Goal: Manage account settings

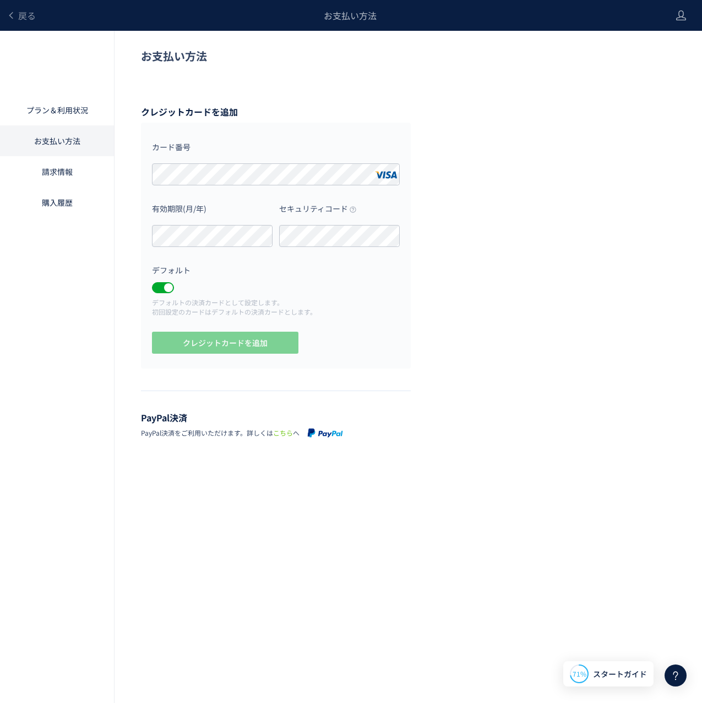
click at [254, 302] on p "デフォルトの決済カードとして設定します。 初回設定のカードはデフォルトの決済カードとします。" at bounding box center [276, 307] width 248 height 19
click at [272, 334] on button "クレジットカードを追加" at bounding box center [225, 343] width 146 height 22
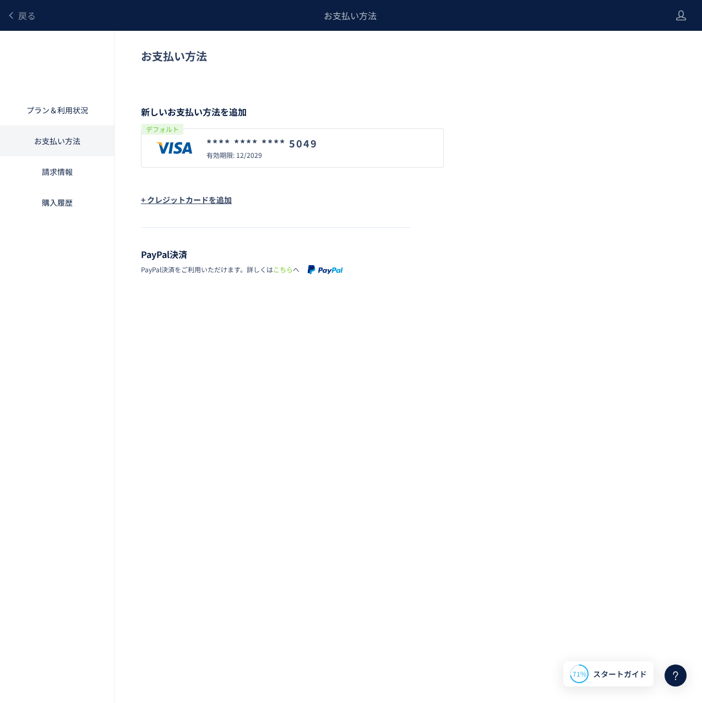
click at [211, 485] on div "戻る お支払い方法 プラン＆利用状況 お支払い方法 請求情報 購入履歴 お支払い方法 新しいお支払い方法を追加 デフォルト **** **** **** 50…" at bounding box center [351, 335] width 702 height 670
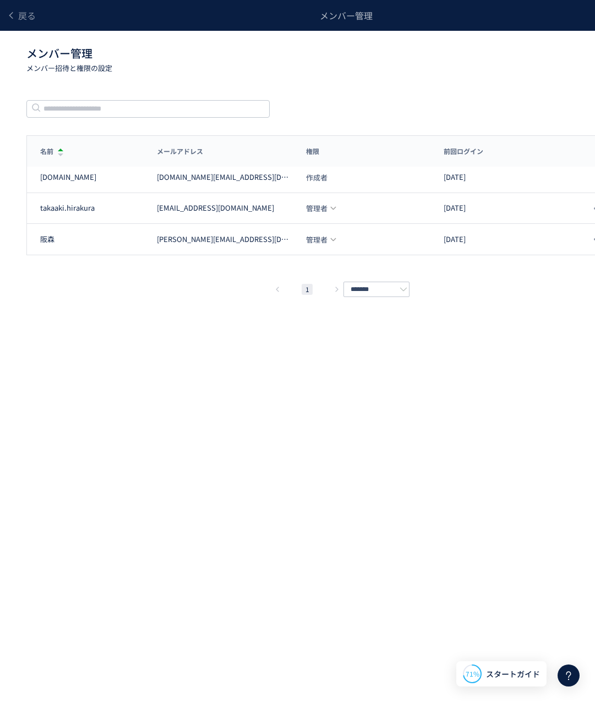
click at [95, 354] on div "戻る メンバー管理 メンバー管理 メンバー招待と権限の設定 メンバー招待 メンバー数: 2/3 名前 メールアドレス 権限 前回ログイン 名前 メールアドレス…" at bounding box center [346, 335] width 693 height 670
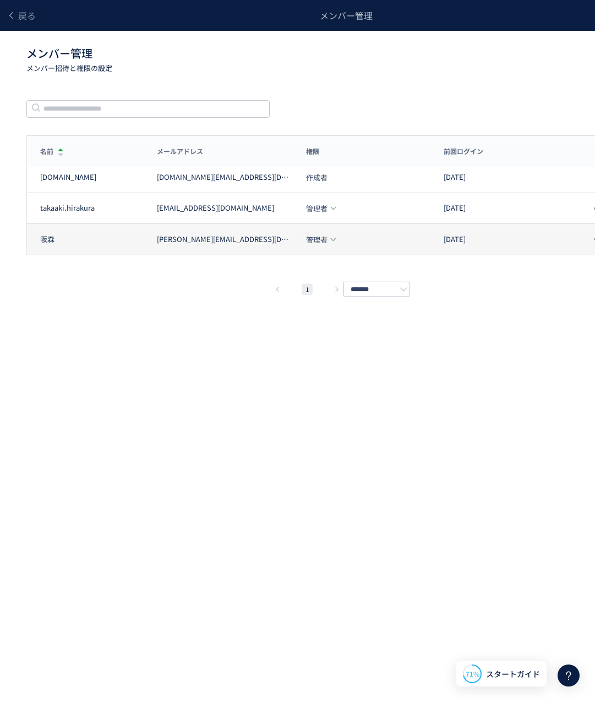
click at [335, 238] on icon at bounding box center [333, 239] width 7 height 7
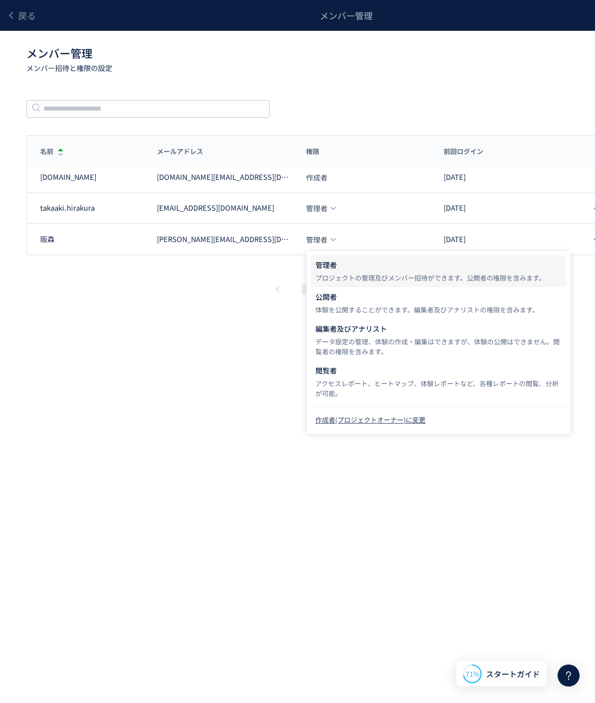
click at [401, 416] on div "作成者(プロジェクトオーナー)に変更" at bounding box center [438, 420] width 247 height 20
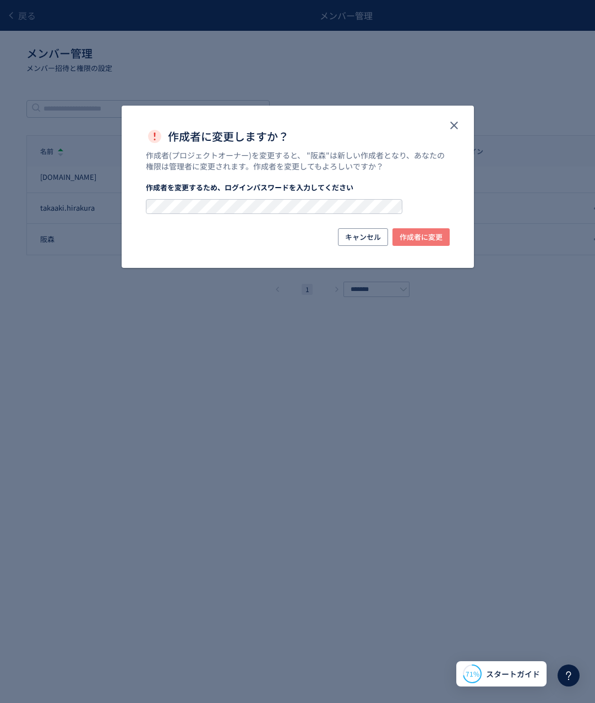
click at [438, 237] on span "作成者に変更" at bounding box center [420, 237] width 43 height 18
